Goal: Transaction & Acquisition: Purchase product/service

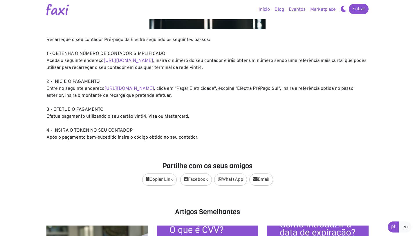
scroll to position [74, 0]
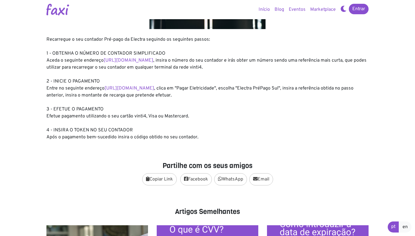
click at [152, 115] on div "Recarregue o seu contador Pré-pago da Electra seguindo os seguintes passos: 1 -…" at bounding box center [207, 88] width 322 height 105
click at [70, 106] on div "Recarregue o seu contador Pré-pago da Electra seguindo os seguintes passos: 1 -…" at bounding box center [207, 88] width 322 height 105
click at [83, 82] on div "Recarregue o seu contador Pré-pago da Electra seguindo os seguintes passos: 1 -…" at bounding box center [207, 88] width 322 height 105
click at [74, 130] on div "Recarregue o seu contador Pré-pago da Electra seguindo os seguintes passos: 1 -…" at bounding box center [207, 88] width 322 height 105
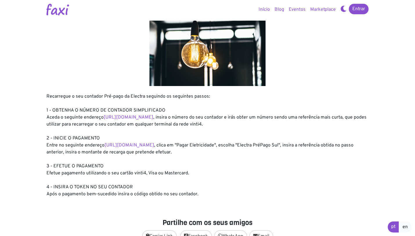
scroll to position [0, 0]
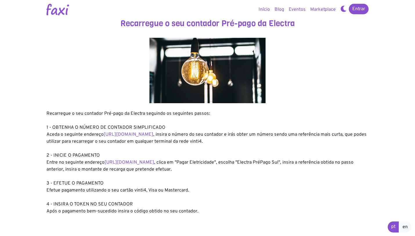
click at [150, 127] on div "Recarregue o seu contador Pré-pago da Electra seguindo os seguintes passos: 1 -…" at bounding box center [207, 162] width 322 height 105
click at [153, 133] on link "https://entidadeservico.vinti4.cv/prepago" at bounding box center [129, 135] width 50 height 6
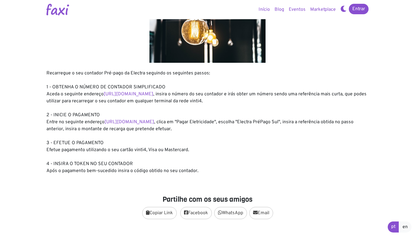
scroll to position [41, 0]
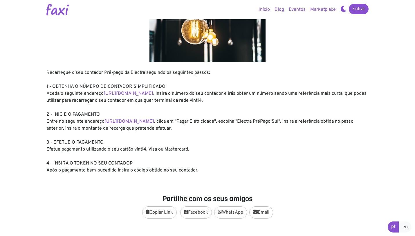
click at [113, 120] on link "https://faxi.online/bill-payment/2" at bounding box center [130, 122] width 50 height 6
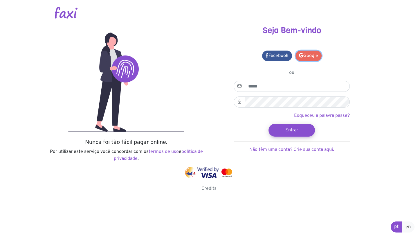
click at [315, 55] on link "Google" at bounding box center [309, 56] width 26 height 10
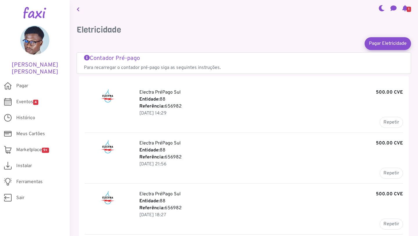
drag, startPoint x: 182, startPoint y: 105, endPoint x: 163, endPoint y: 105, distance: 18.3
click at [163, 105] on p "Referência: 656982" at bounding box center [271, 106] width 264 height 7
copy p "656982"
click at [386, 46] on link "Pagar Eletricidade" at bounding box center [388, 43] width 51 height 14
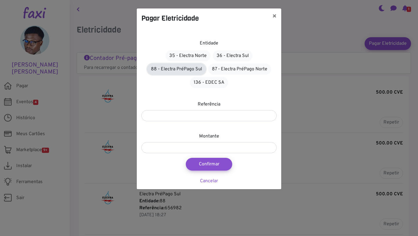
click at [196, 70] on link "88 - Electra PréPago Sul" at bounding box center [176, 69] width 59 height 11
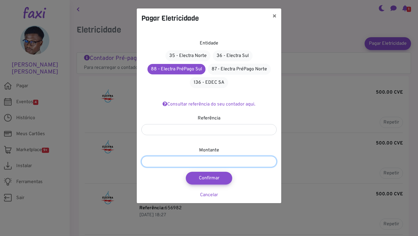
click at [207, 161] on input "number" at bounding box center [208, 161] width 135 height 11
type input "***"
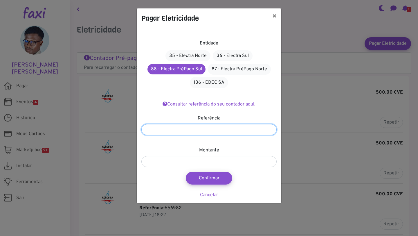
click at [203, 132] on input "number" at bounding box center [208, 129] width 135 height 11
paste input "******"
click at [146, 130] on input "******" at bounding box center [208, 129] width 135 height 11
type input "*******"
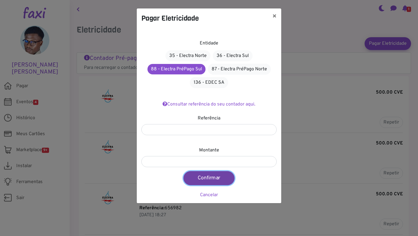
click at [212, 178] on button "Confirmar" at bounding box center [209, 178] width 51 height 14
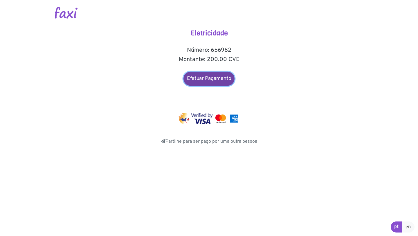
click at [212, 78] on link "Efetuar Pagamento" at bounding box center [209, 79] width 51 height 14
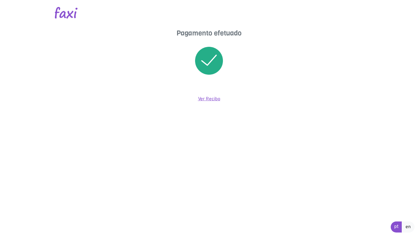
click at [208, 98] on link "Ver Recibo" at bounding box center [209, 99] width 22 height 6
